Goal: Information Seeking & Learning: Find specific fact

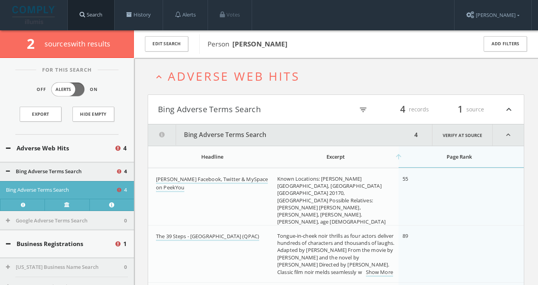
click at [78, 14] on link "Search" at bounding box center [91, 15] width 46 height 30
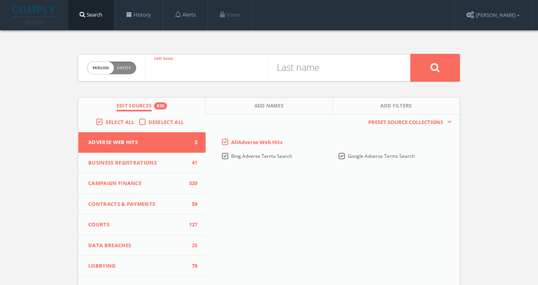
click at [177, 72] on input "text" at bounding box center [206, 68] width 123 height 20
type input "eduard"
type input "lunin"
click at [435, 67] on button at bounding box center [435, 68] width 49 height 28
